Goal: Information Seeking & Learning: Learn about a topic

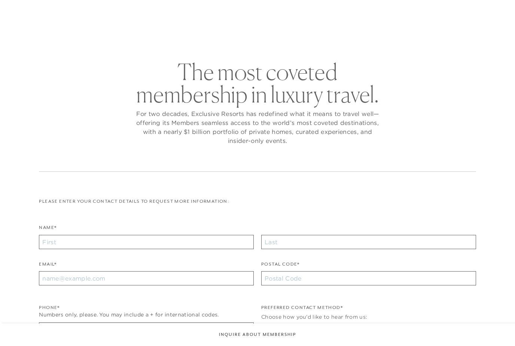
checkbox input "false"
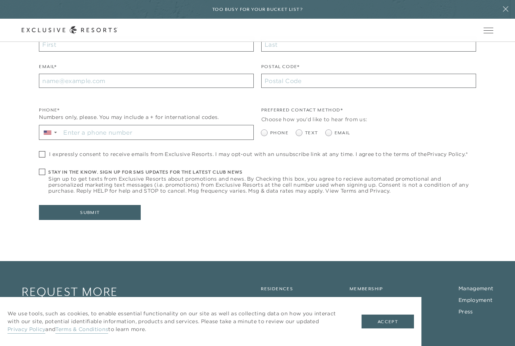
scroll to position [233, 0]
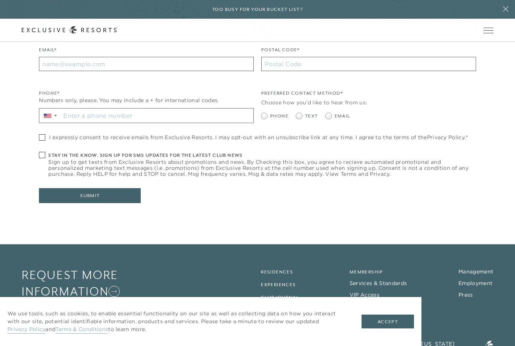
click at [388, 329] on button "Accept" at bounding box center [388, 322] width 52 height 14
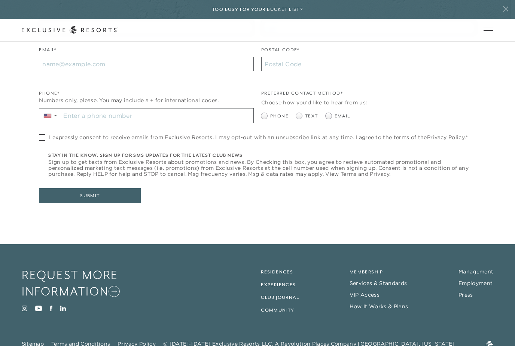
click at [371, 272] on link "Membership" at bounding box center [367, 272] width 34 height 5
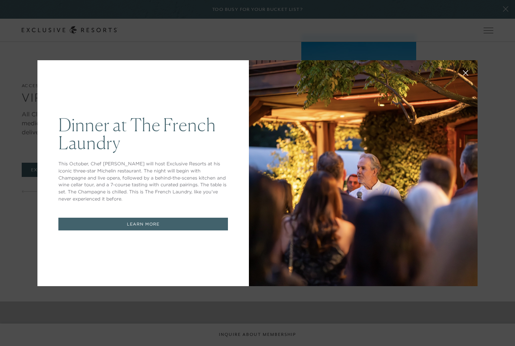
scroll to position [1907, 0]
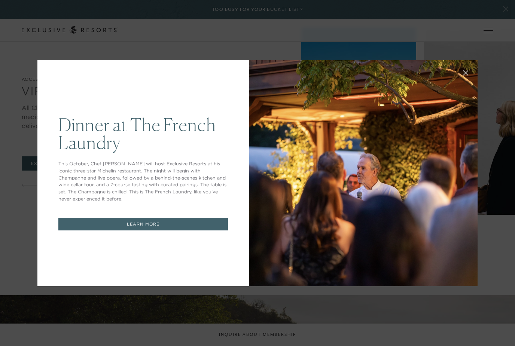
click at [469, 81] on button at bounding box center [466, 72] width 18 height 18
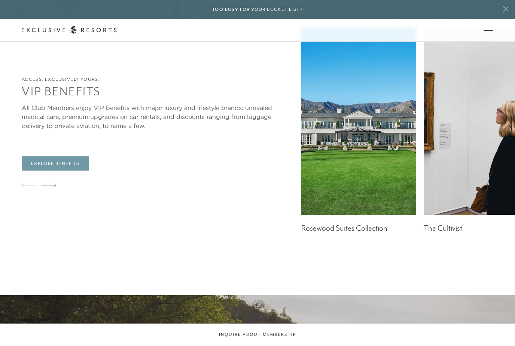
click at [39, 171] on link "Explore Benefits" at bounding box center [55, 164] width 67 height 14
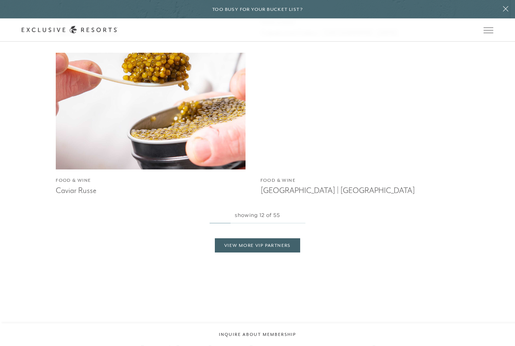
scroll to position [1527, 0]
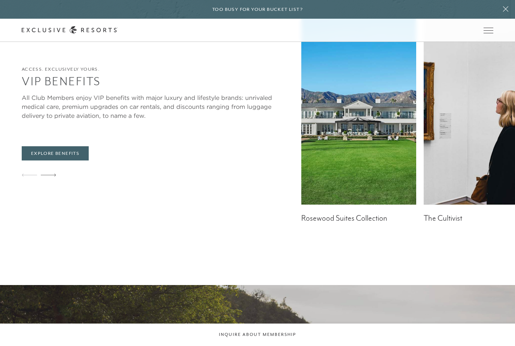
scroll to position [1907, 0]
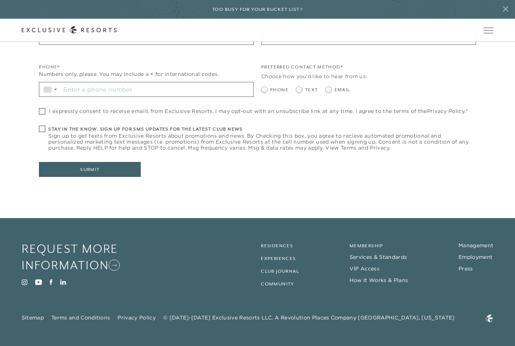
scroll to position [233, 0]
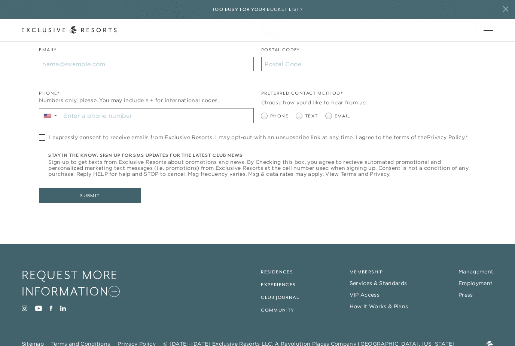
click at [283, 285] on link "Experiences" at bounding box center [278, 284] width 35 height 5
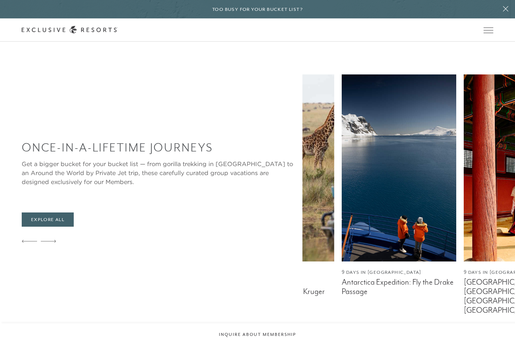
scroll to position [426, 0]
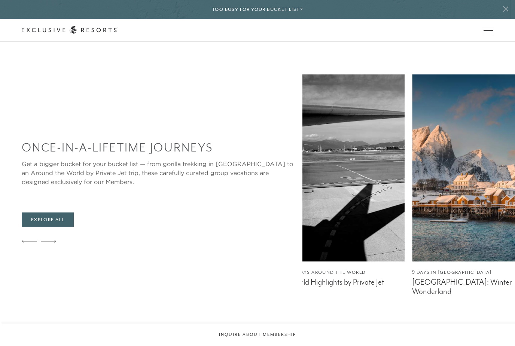
click at [369, 287] on figcaption "World Highlights by Private Jet" at bounding box center [347, 282] width 115 height 9
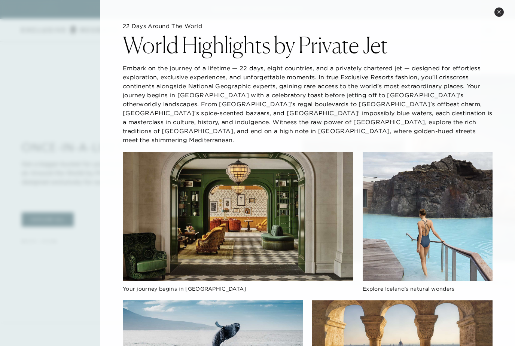
click at [500, 13] on icon at bounding box center [499, 12] width 4 height 4
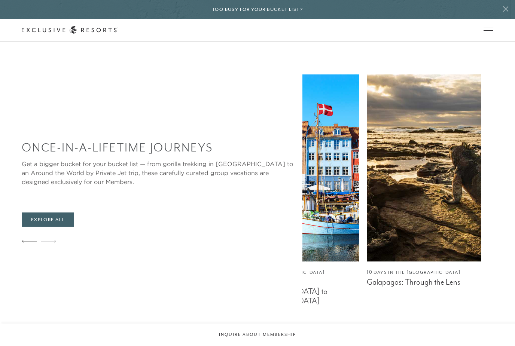
click at [506, 8] on icon at bounding box center [506, 9] width 14 height 6
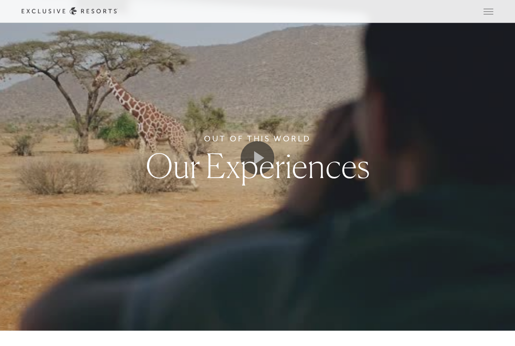
scroll to position [0, 0]
